Goal: Check status: Check status

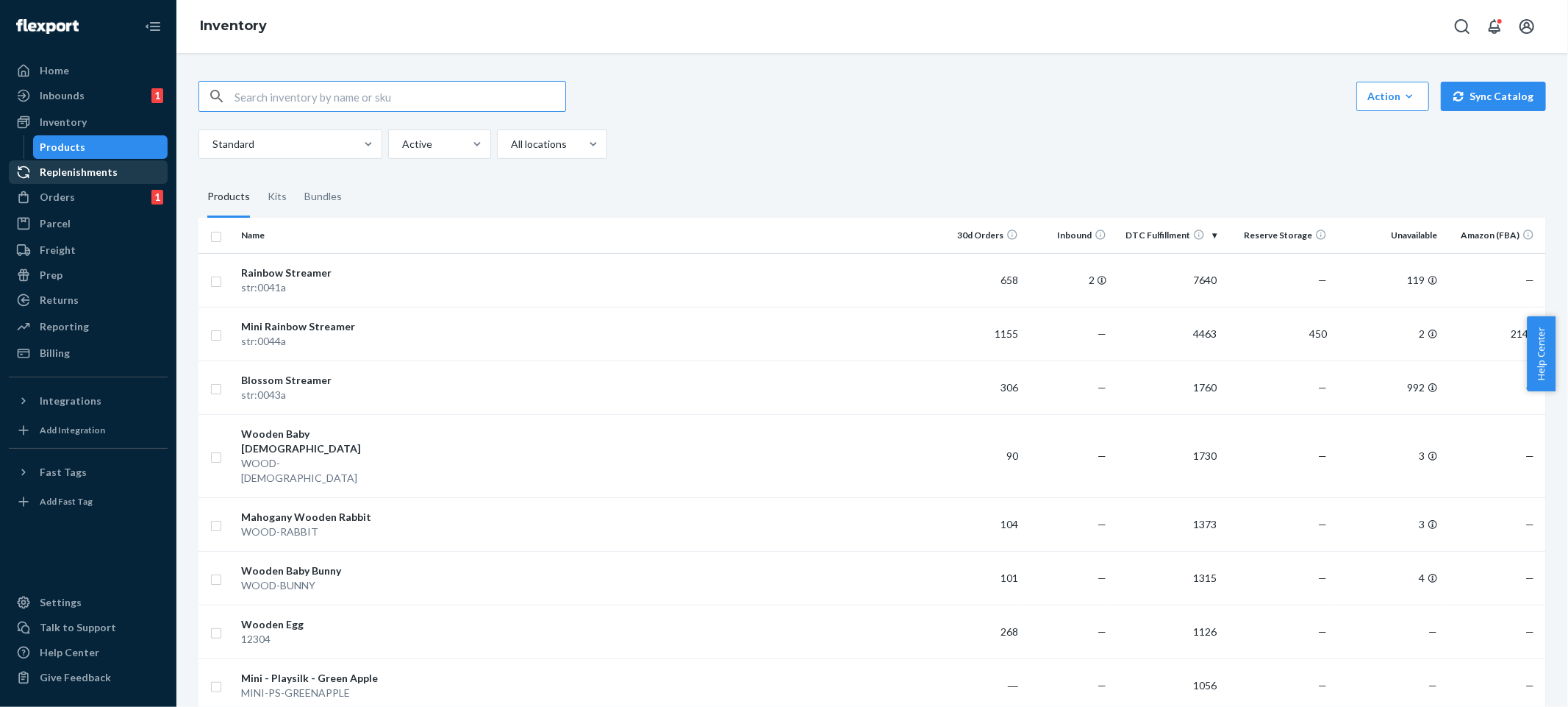
click at [112, 167] on div "Replenishments" at bounding box center [78, 171] width 78 height 15
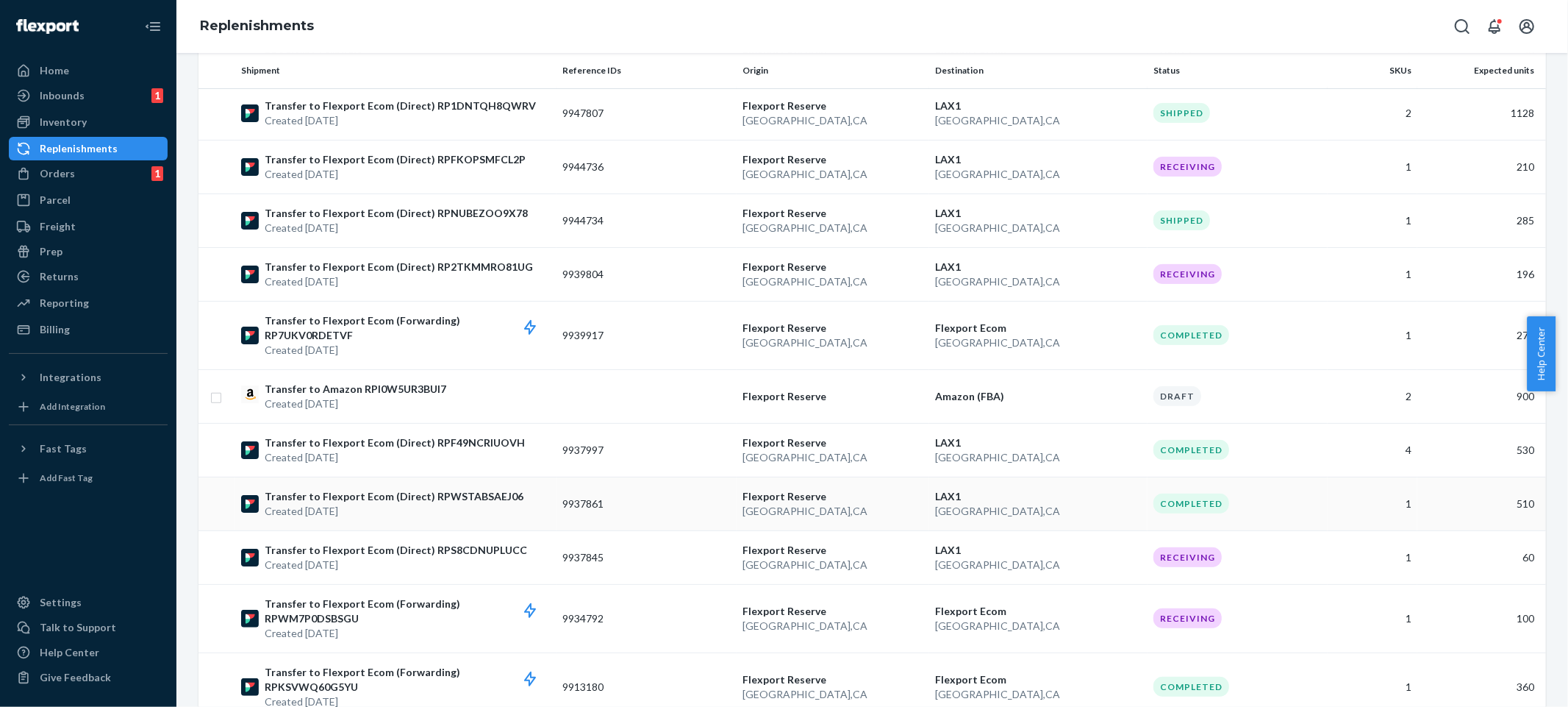
scroll to position [314, 0]
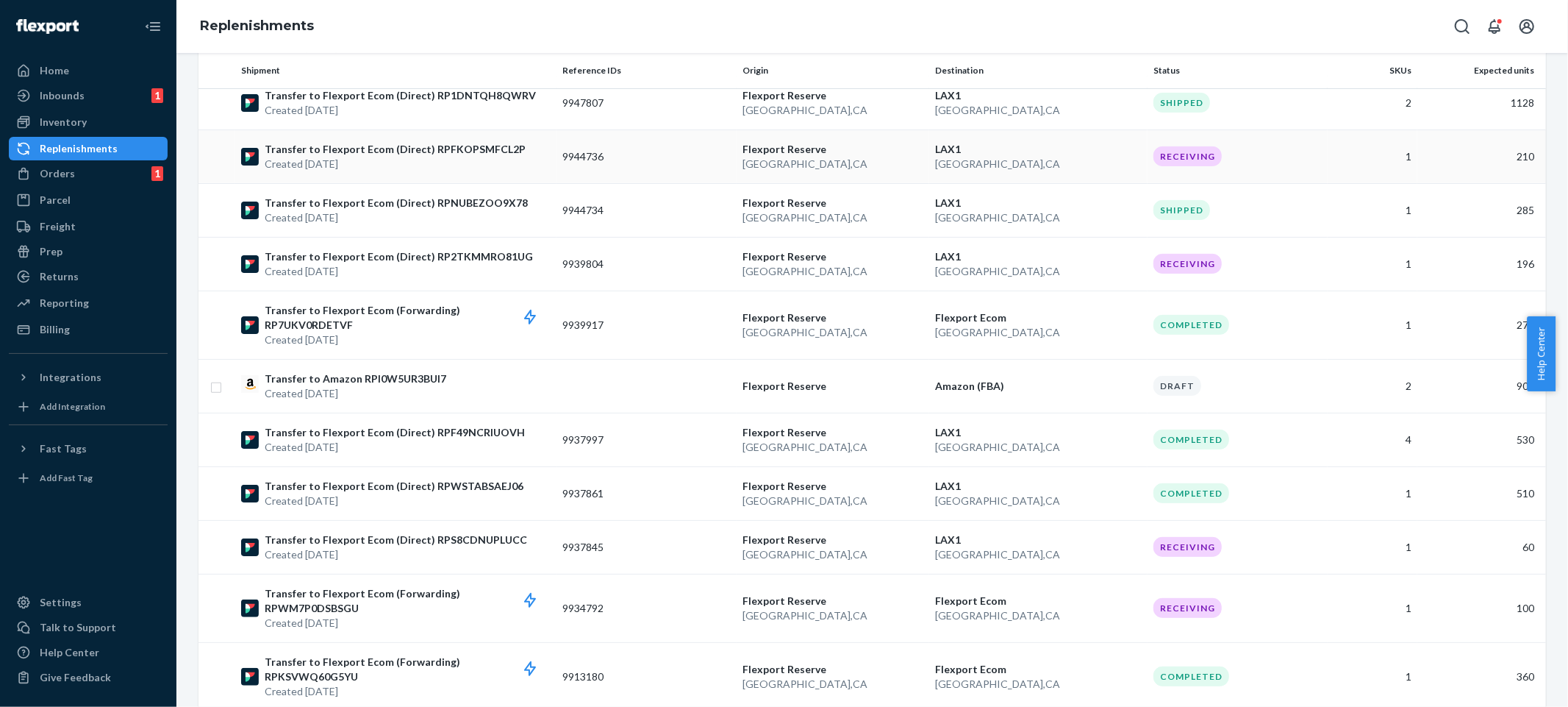
click at [1101, 142] on p "LAX1" at bounding box center [1038, 148] width 206 height 15
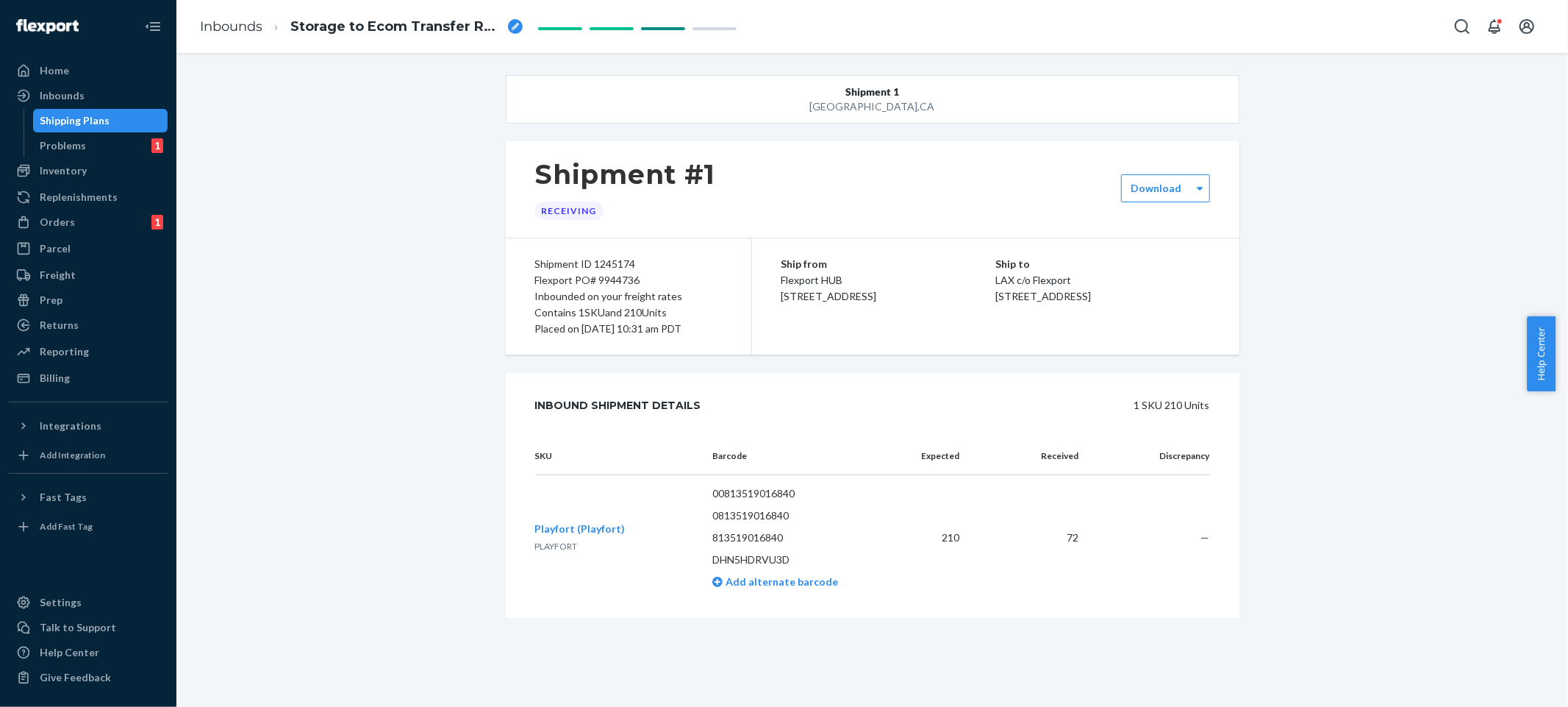
click at [1360, 427] on div "Shipment 1 [GEOGRAPHIC_DATA] Shipment #1 Receiving Download Shipment ID 1245174…" at bounding box center [872, 370] width 1369 height 590
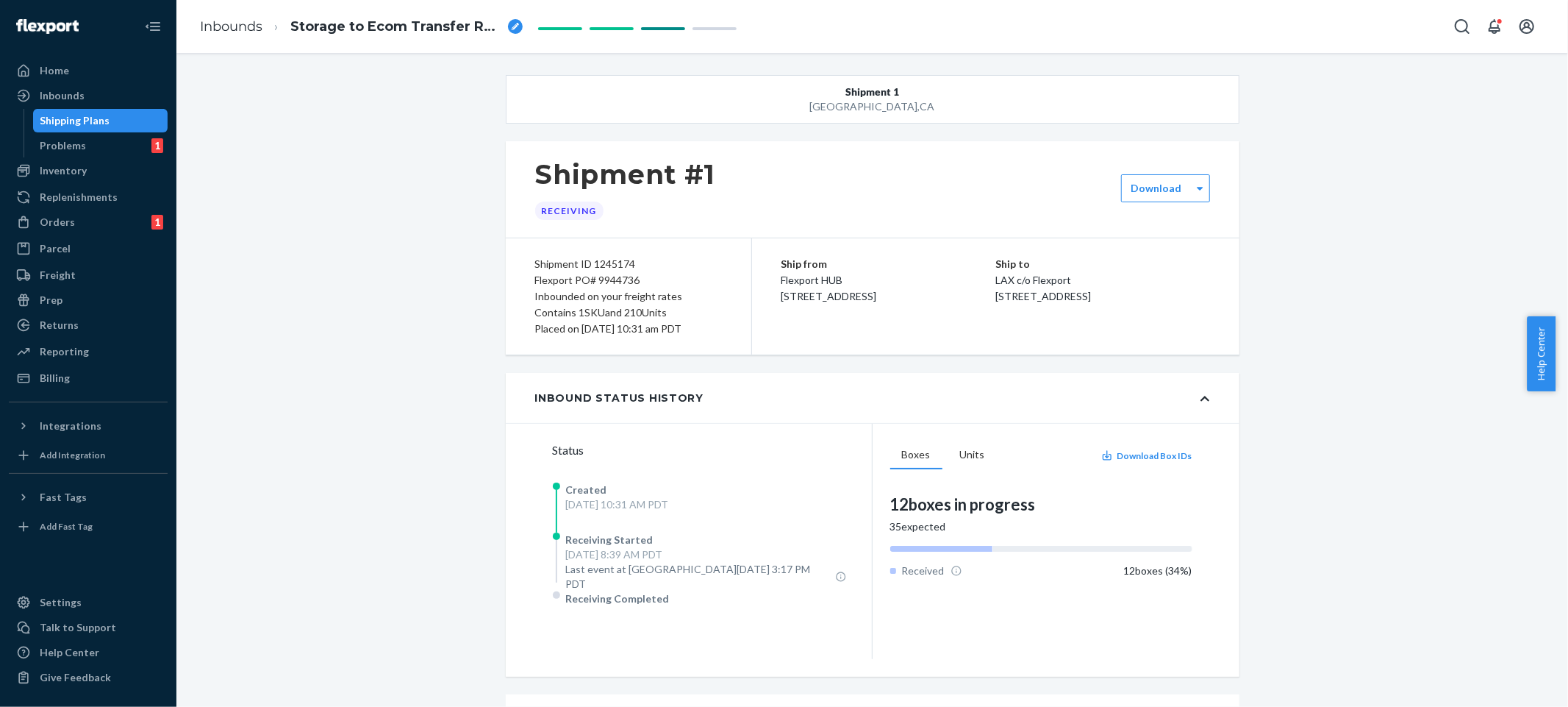
click at [1299, 329] on div "Shipment [GEOGRAPHIC_DATA] Shipment #1 Receiving Download Shipment ID 1245174 F…" at bounding box center [872, 530] width 1369 height 911
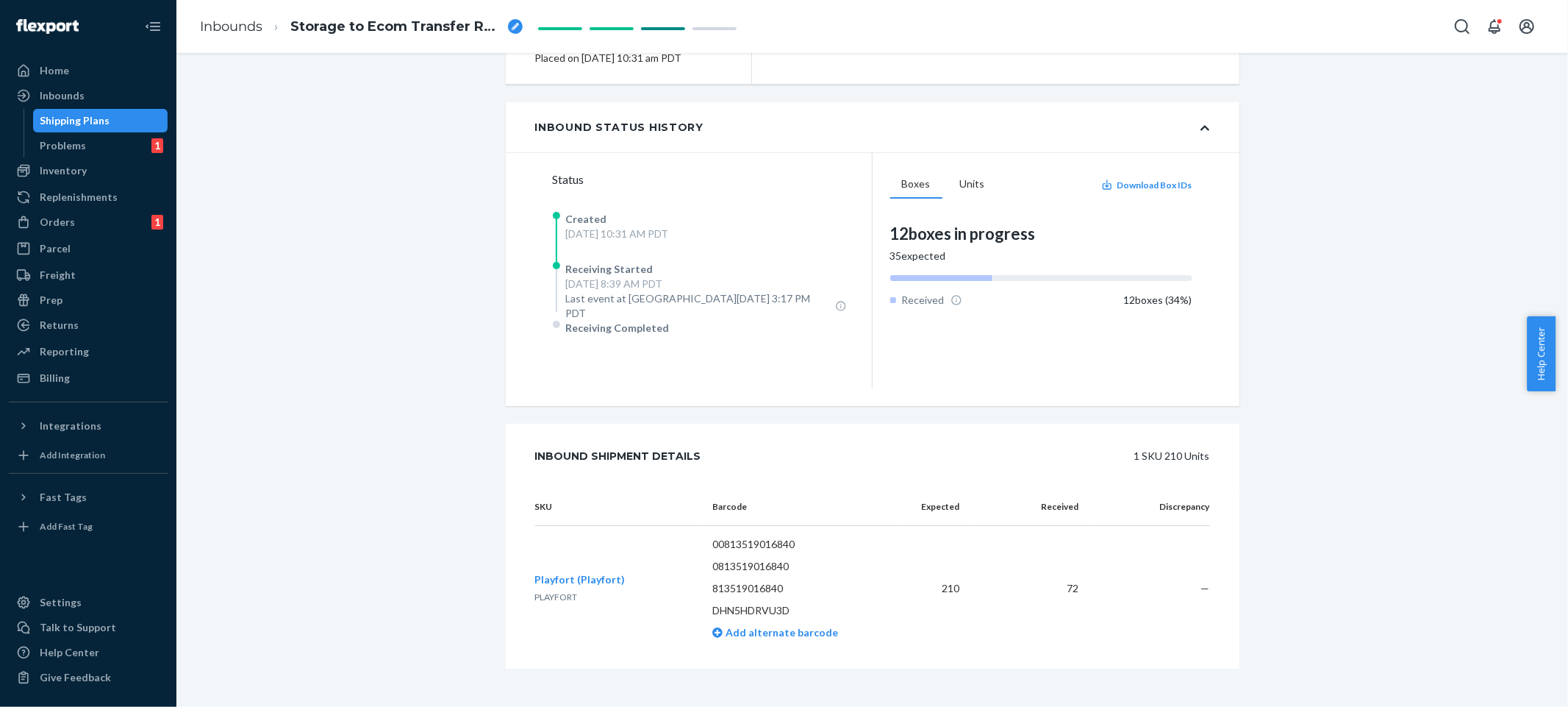
click at [575, 572] on span "Playfort (Playfort)" at bounding box center [580, 578] width 90 height 13
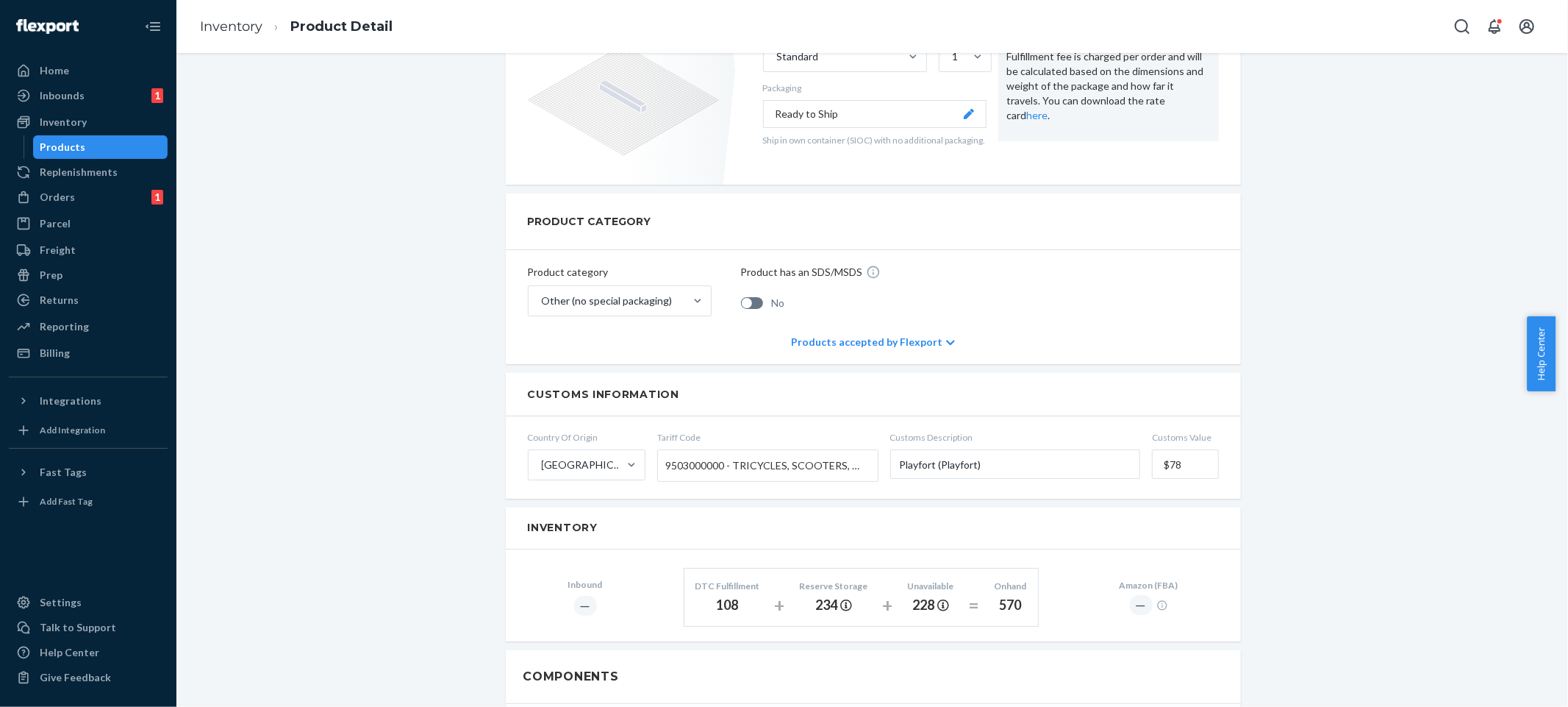
scroll to position [394, 0]
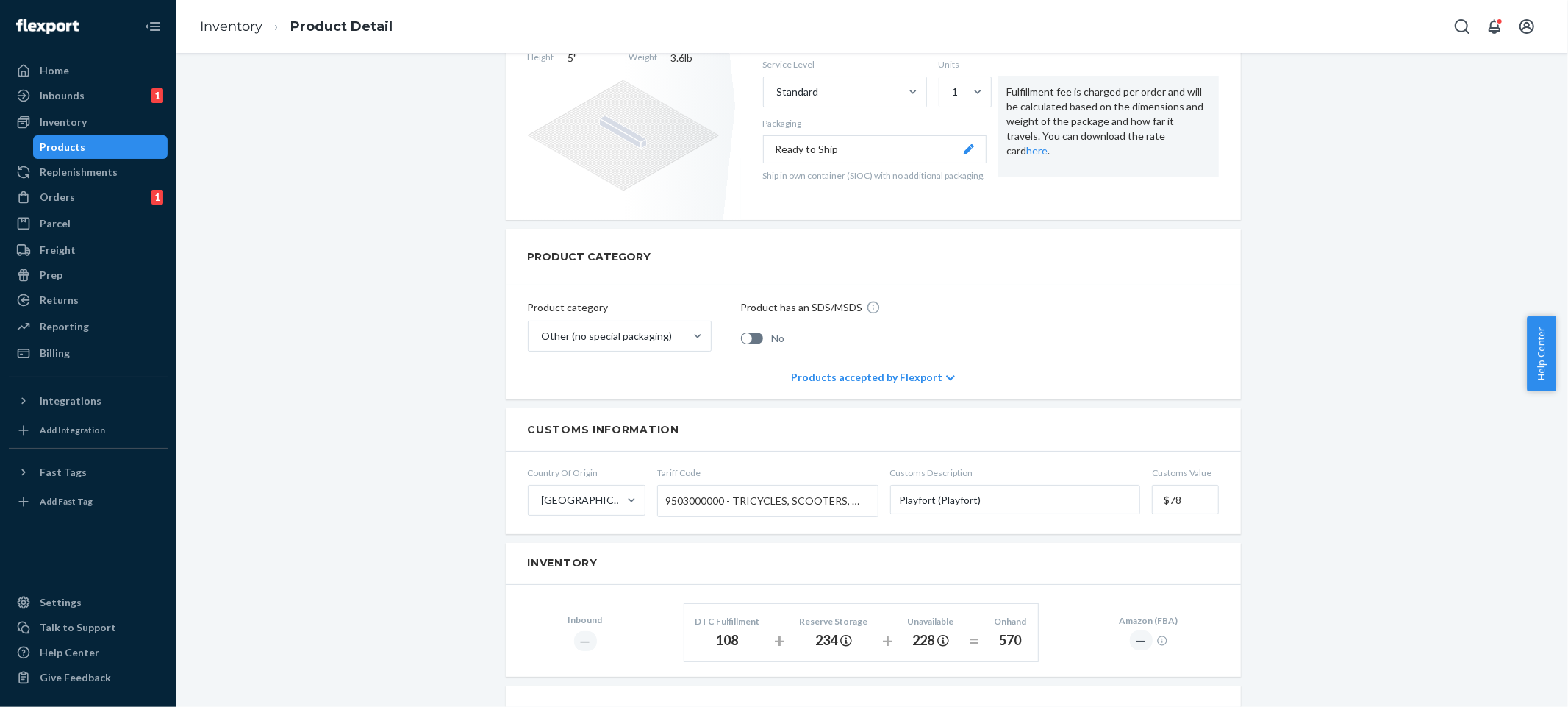
scroll to position [0, 0]
